Goal: Information Seeking & Learning: Learn about a topic

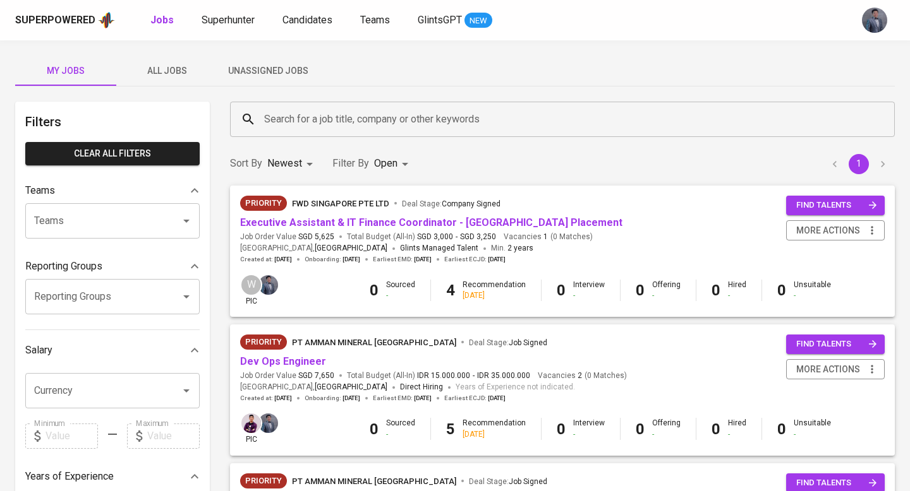
click at [181, 81] on button "All Jobs" at bounding box center [166, 71] width 101 height 30
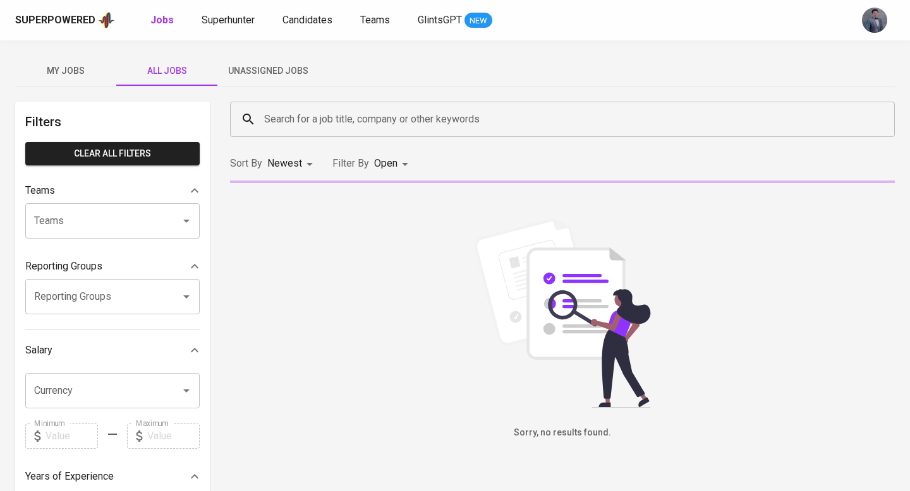
click at [280, 117] on input "Search for a job title, company or other keywords" at bounding box center [565, 119] width 609 height 24
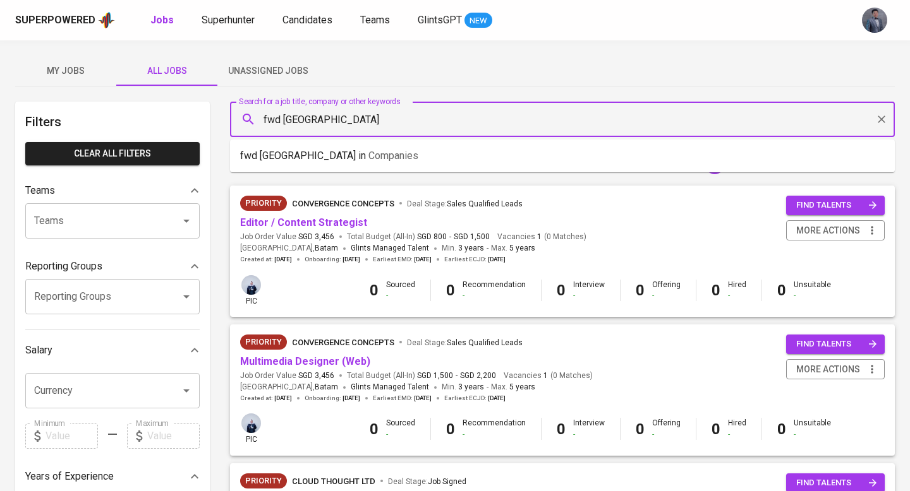
type input "fwd [GEOGRAPHIC_DATA]"
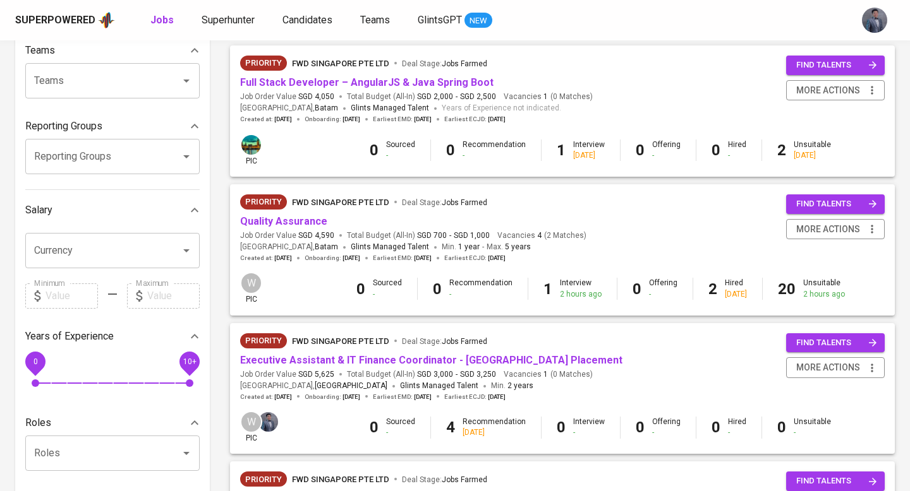
scroll to position [186, 0]
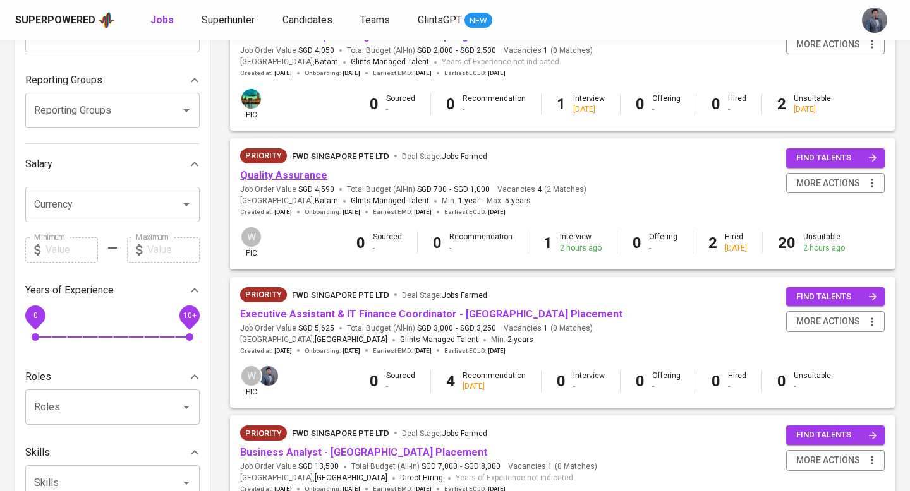
click at [283, 171] on link "Quality Assurance" at bounding box center [283, 175] width 87 height 12
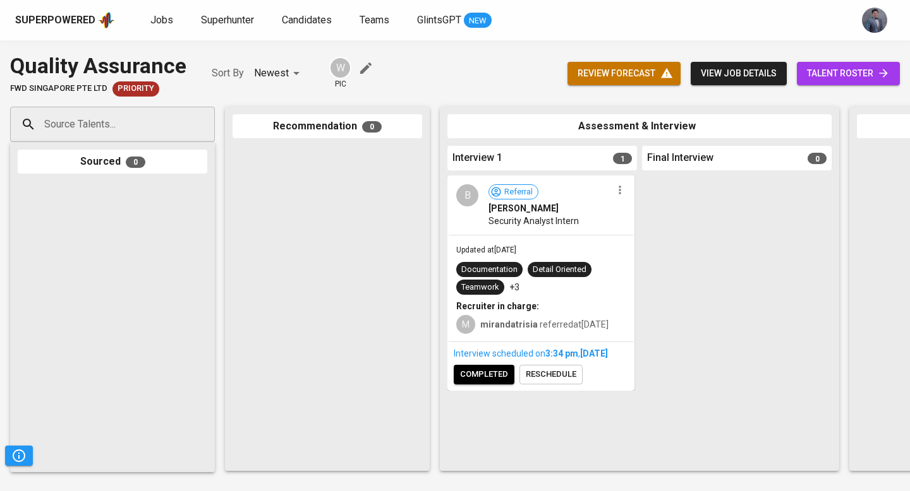
click at [820, 78] on span "talent roster" at bounding box center [848, 74] width 83 height 16
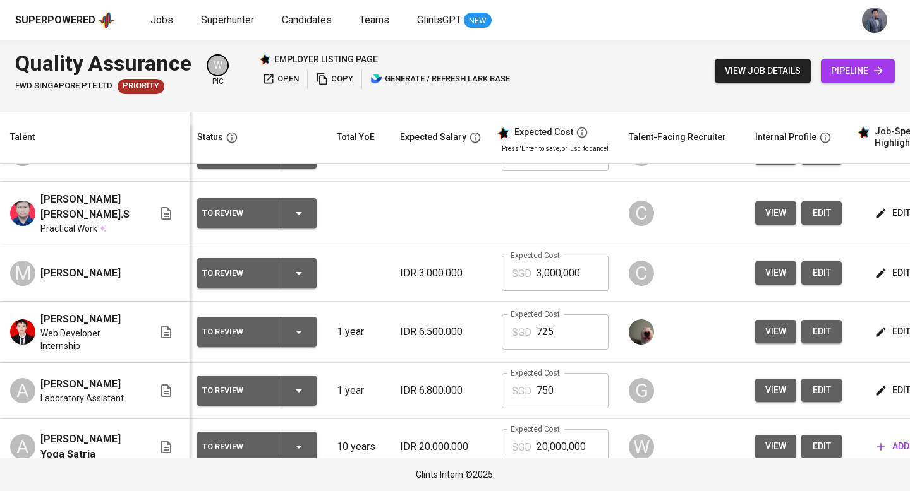
scroll to position [0, 3]
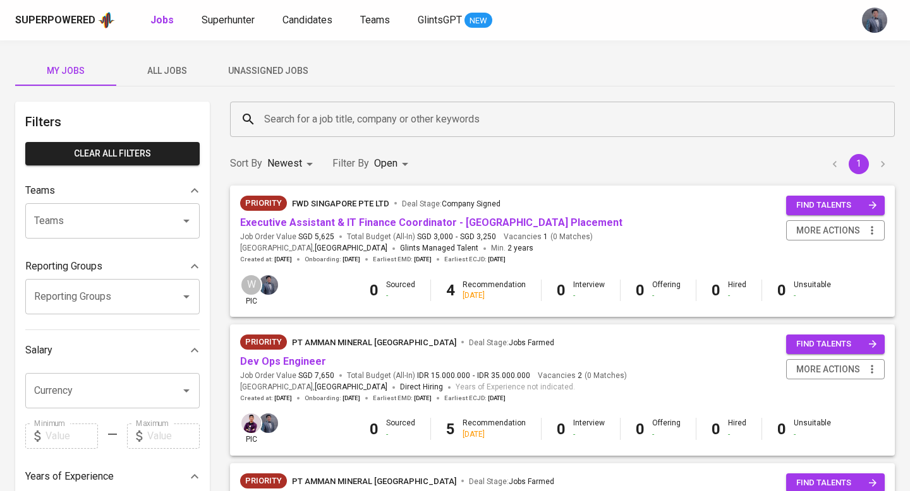
click at [213, 30] on div "Superpowered Jobs Superhunter Candidates Teams GlintsGPT NEW" at bounding box center [455, 20] width 910 height 40
click at [161, 75] on span "All Jobs" at bounding box center [167, 71] width 86 height 16
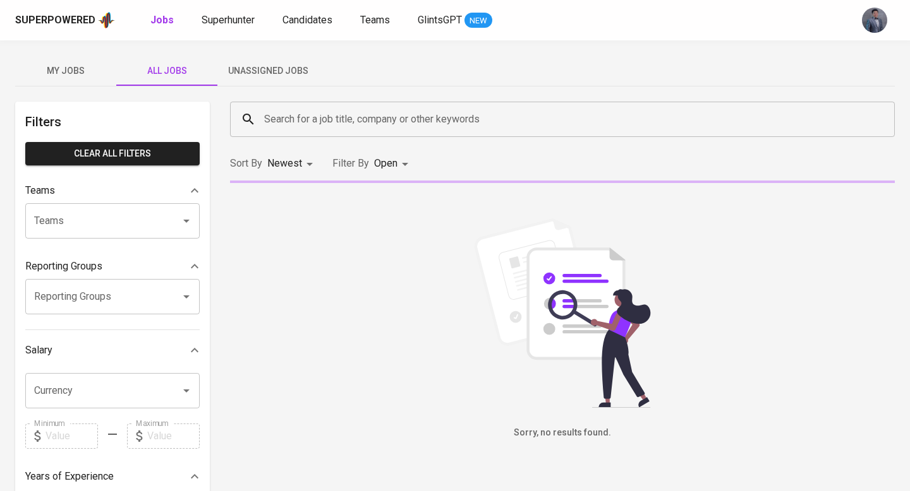
click at [318, 121] on input "Search for a job title, company or other keywords" at bounding box center [565, 119] width 609 height 24
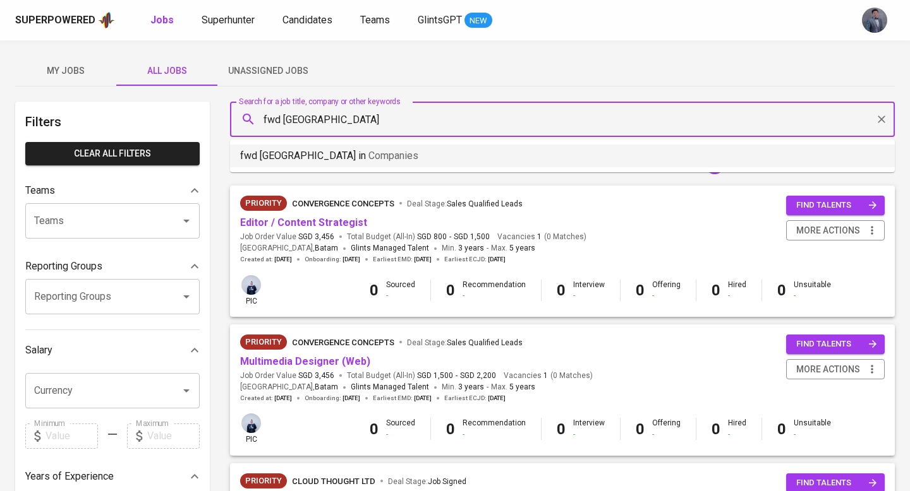
click at [311, 157] on p "fwd singapore in Companies" at bounding box center [329, 155] width 178 height 15
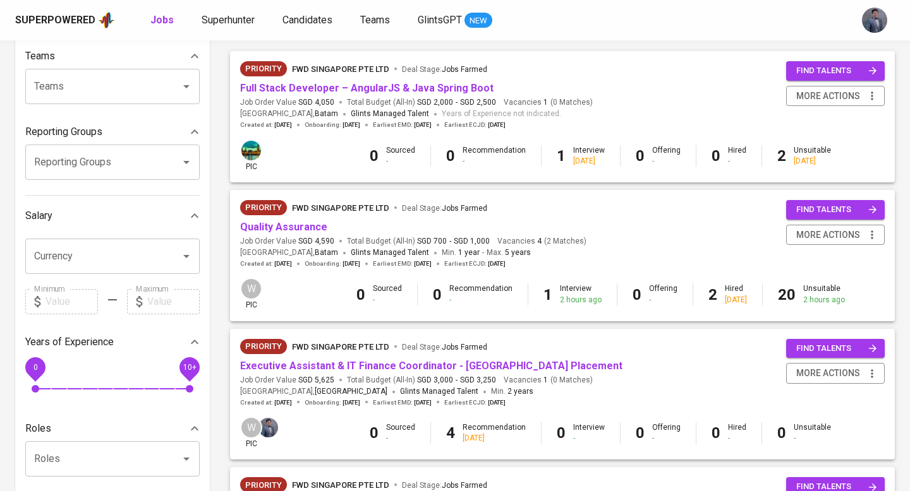
scroll to position [135, 0]
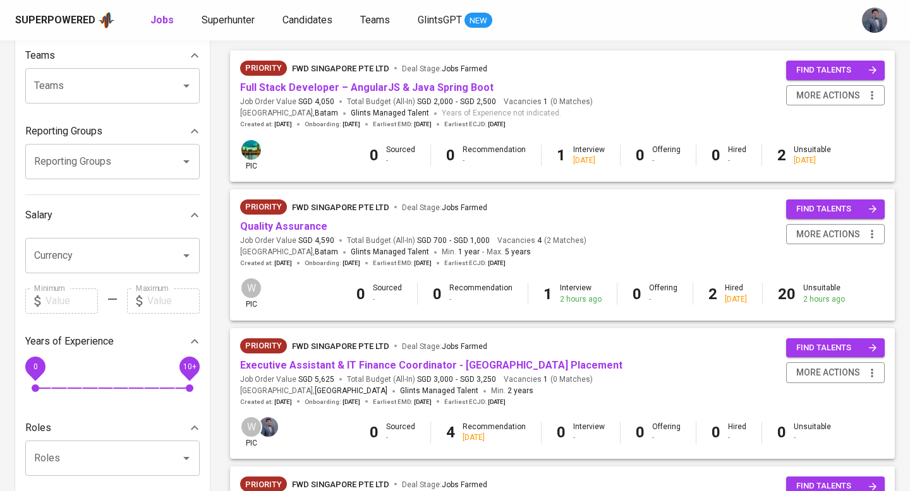
type input "fwd [GEOGRAPHIC_DATA]"
